Goal: Navigation & Orientation: Find specific page/section

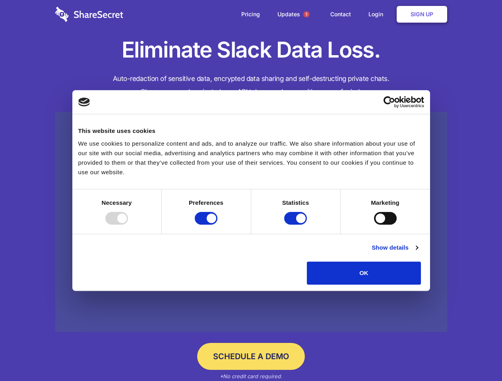
click at [128, 225] on div at bounding box center [116, 218] width 23 height 13
click at [217, 225] on input "Preferences" at bounding box center [206, 218] width 23 height 13
checkbox input "false"
click at [296, 225] on input "Statistics" at bounding box center [295, 218] width 23 height 13
checkbox input "false"
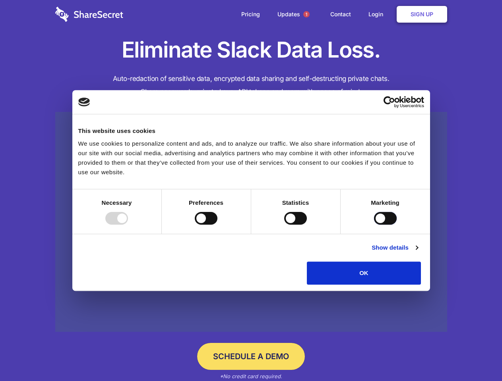
click at [374, 225] on input "Marketing" at bounding box center [385, 218] width 23 height 13
checkbox input "true"
click at [417, 253] on link "Show details" at bounding box center [394, 248] width 46 height 10
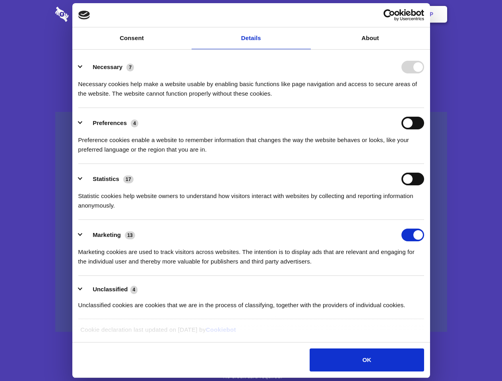
click at [427, 287] on ul "Necessary 7 Necessary cookies help make a website usable by enabling basic func…" at bounding box center [250, 186] width 353 height 268
click at [306, 14] on span "1" at bounding box center [306, 14] width 6 height 6
